Goal: Find specific page/section: Find specific page/section

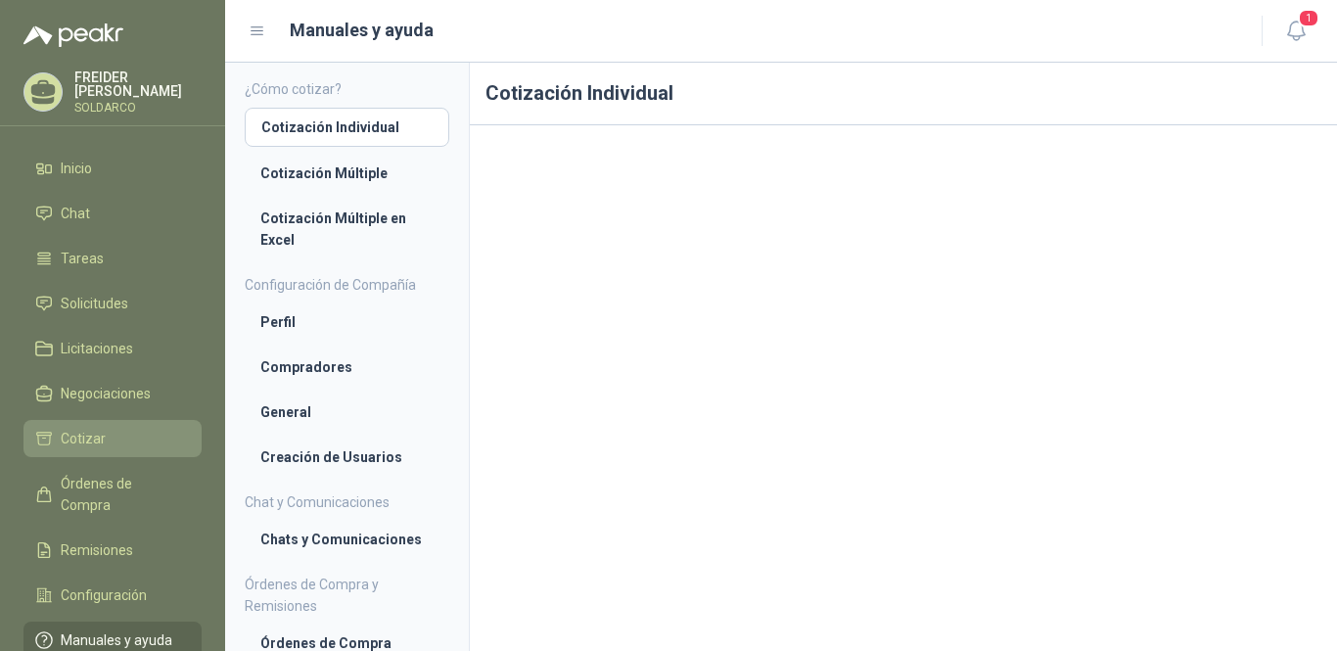
click at [91, 439] on span "Cotizar" at bounding box center [83, 439] width 45 height 22
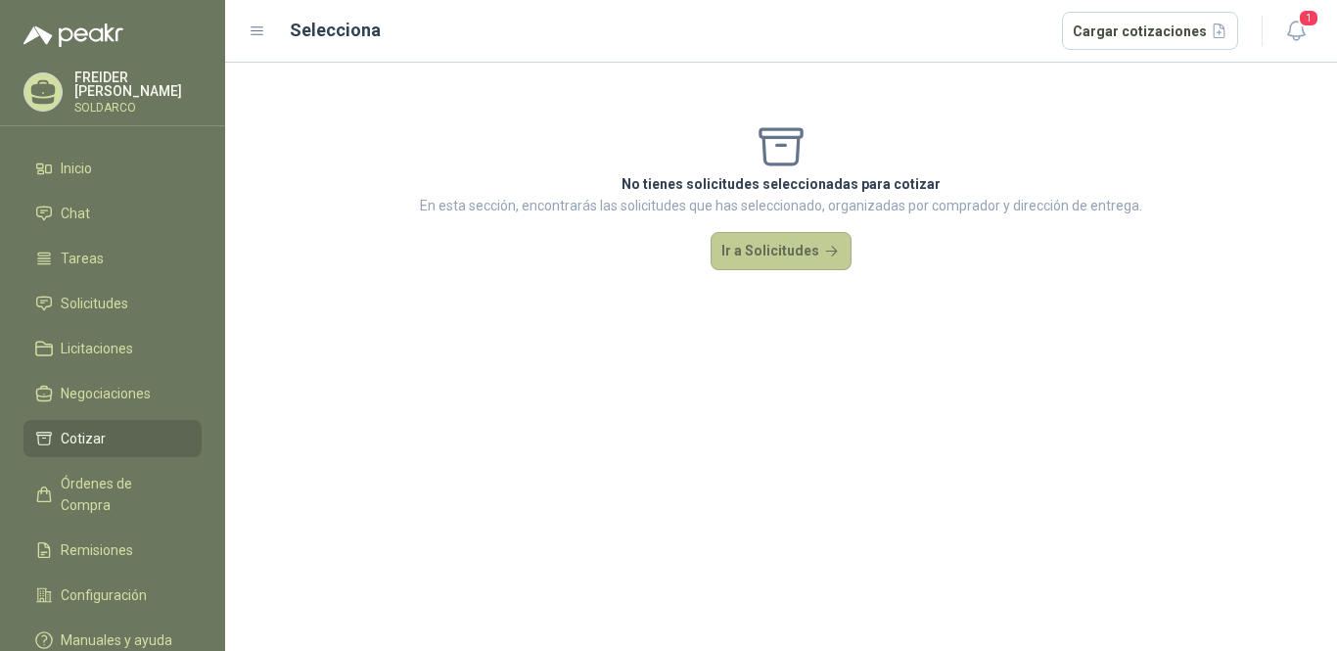
click at [790, 255] on button "Ir a Solicitudes" at bounding box center [781, 251] width 141 height 39
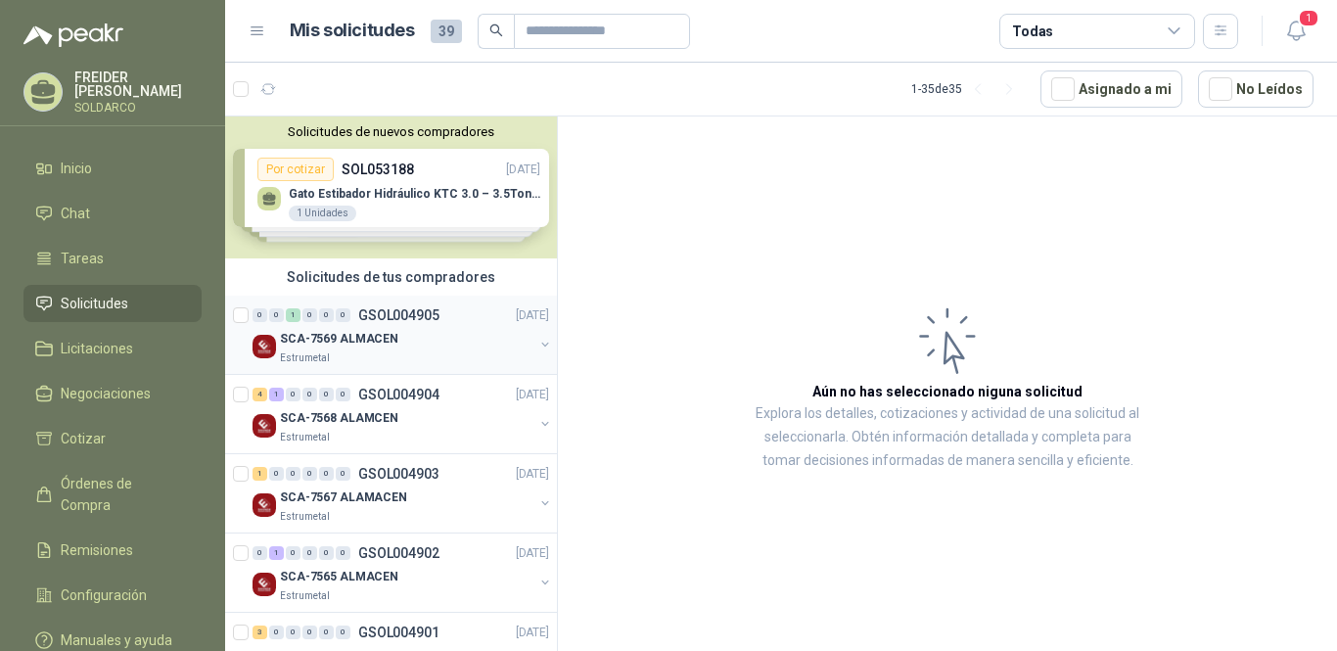
click at [366, 346] on p "SCA-7569 ALMACEN" at bounding box center [339, 339] width 118 height 19
